Goal: Task Accomplishment & Management: Manage account settings

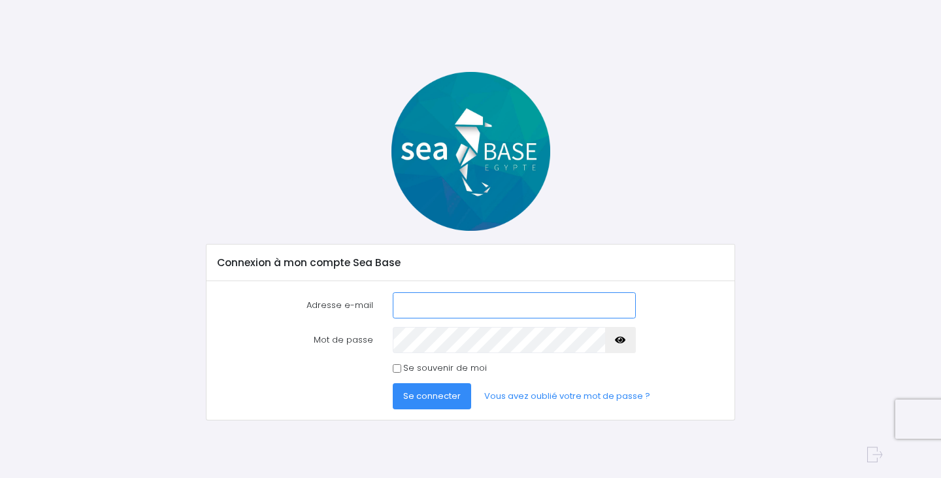
click at [615, 477] on com-1password-button at bounding box center [470, 478] width 941 height 0
type input "[EMAIL_ADDRESS][DOMAIN_NAME]"
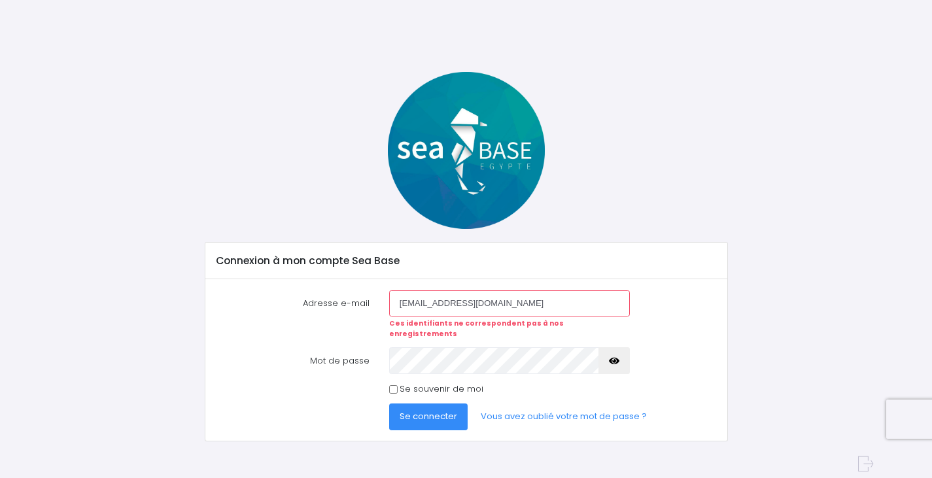
click at [493, 307] on input "[EMAIL_ADDRESS][DOMAIN_NAME]" at bounding box center [509, 303] width 241 height 26
type input "n"
type input "[PERSON_NAME][EMAIL_ADDRESS][DOMAIN_NAME]"
